Goal: Navigation & Orientation: Find specific page/section

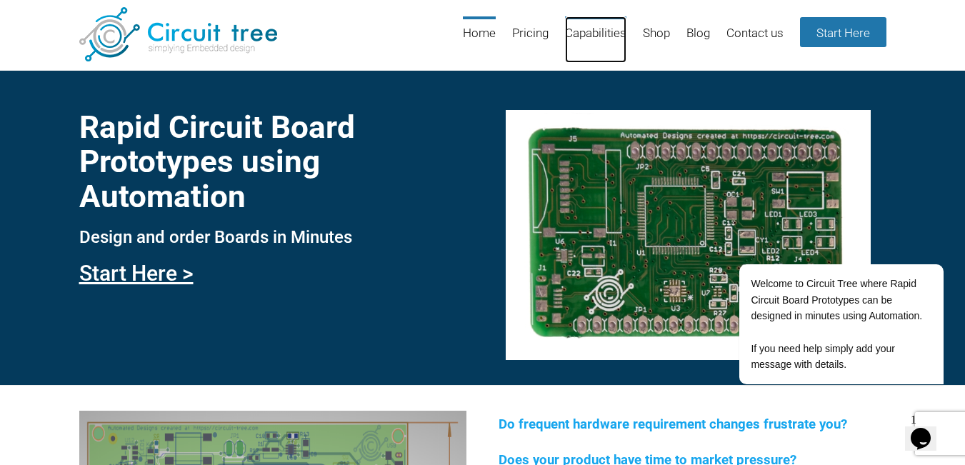
click at [595, 34] on link "Capabilities" at bounding box center [595, 39] width 61 height 46
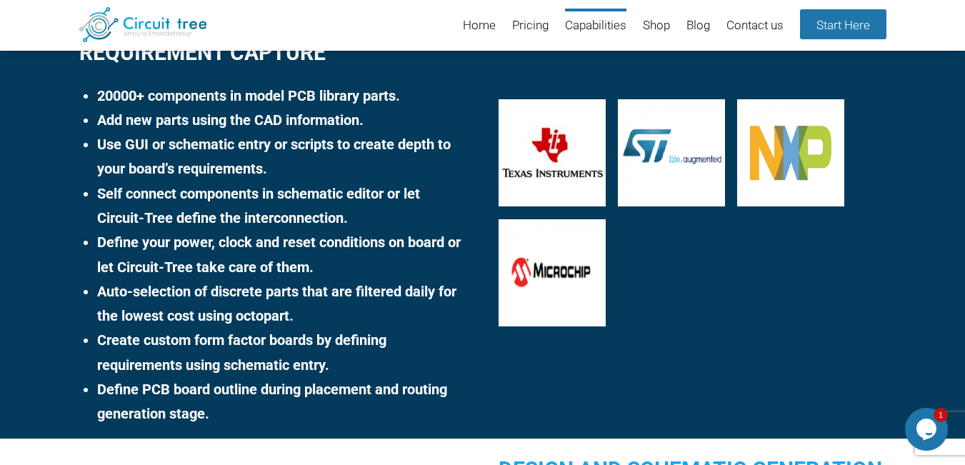
scroll to position [81, 0]
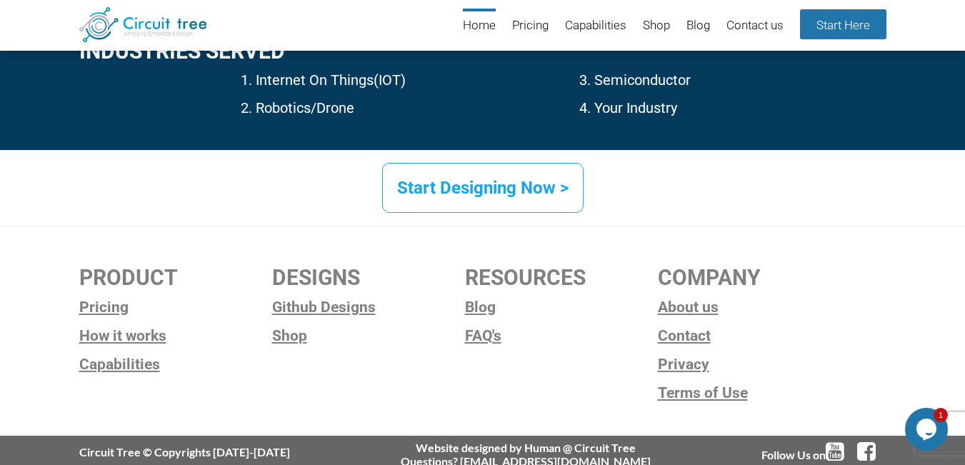
scroll to position [2289, 0]
